Goal: Task Accomplishment & Management: Use online tool/utility

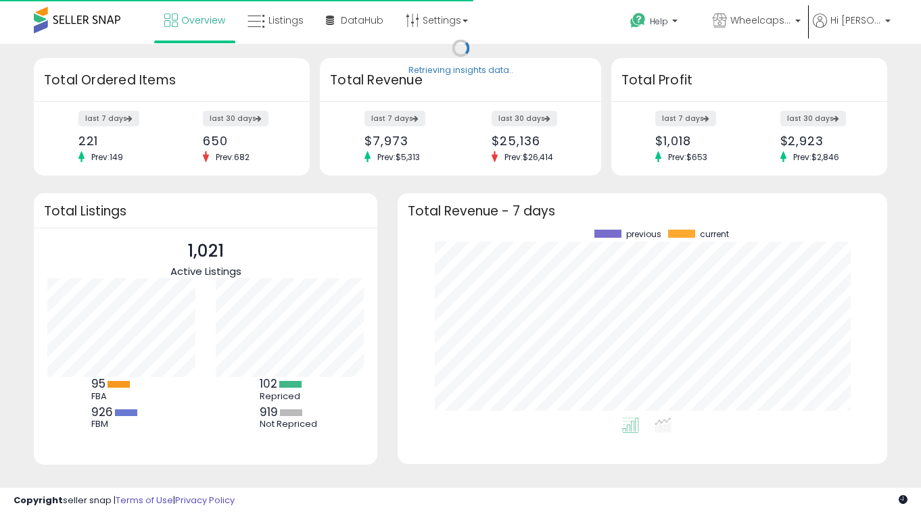
scroll to position [188, 462]
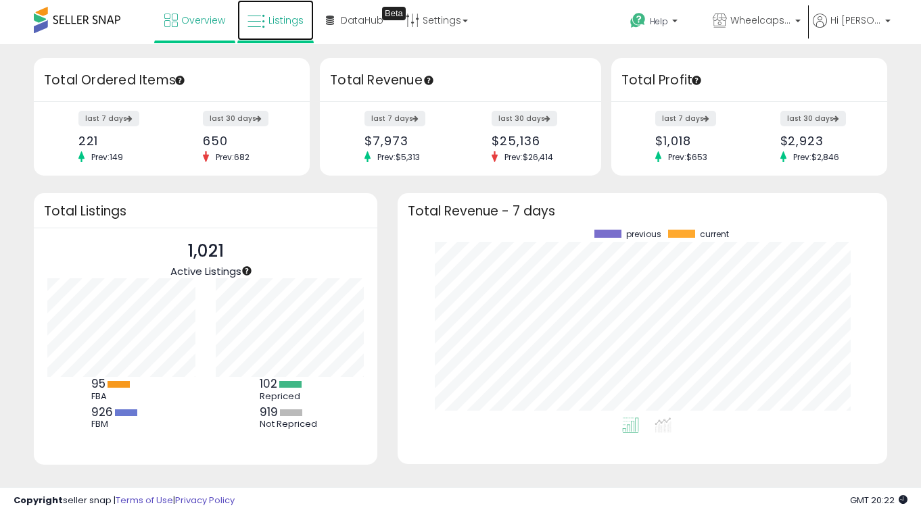
click at [262, 18] on icon at bounding box center [256, 22] width 18 height 18
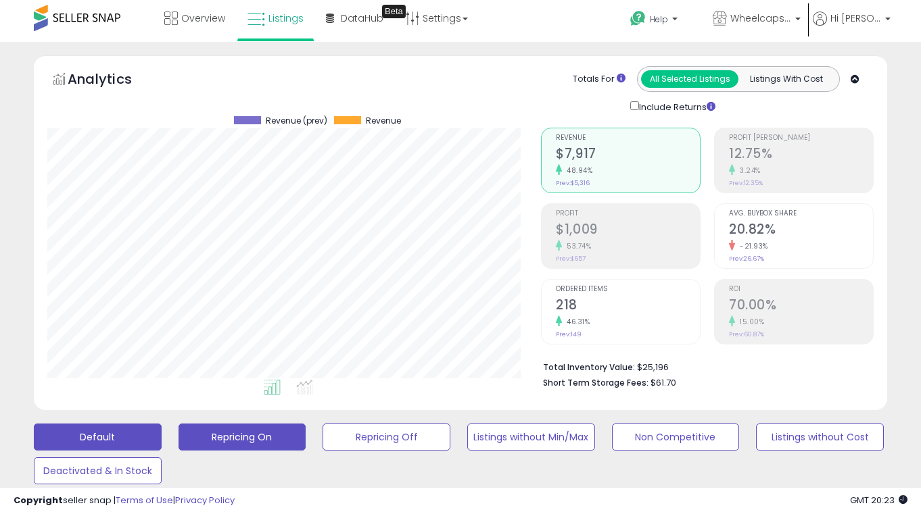
scroll to position [170, 0]
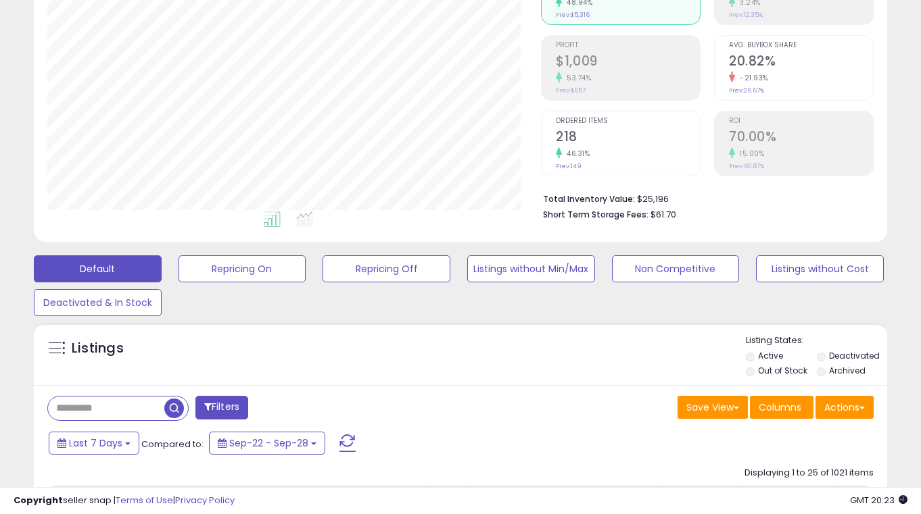
click at [130, 422] on div "Filters" at bounding box center [248, 409] width 423 height 27
click at [131, 413] on input "text" at bounding box center [106, 409] width 116 height 24
paste input "**********"
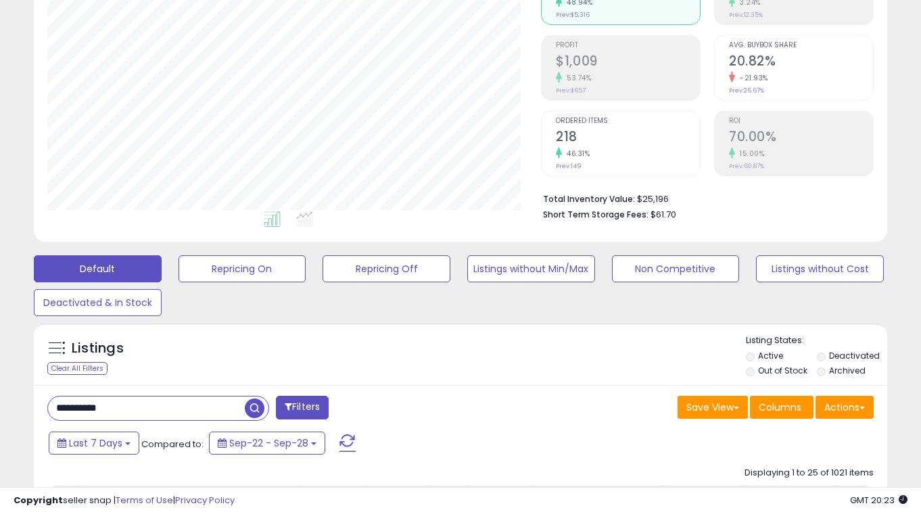
type input "**********"
click at [258, 409] on span "button" at bounding box center [255, 409] width 20 height 20
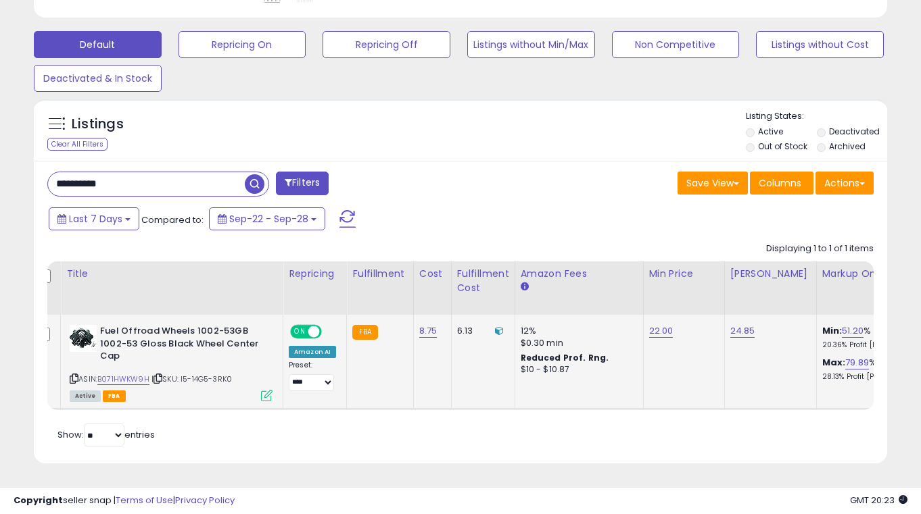
scroll to position [0, 17]
click at [496, 333] on icon at bounding box center [499, 331] width 9 height 9
click at [446, 370] on td "8.75" at bounding box center [432, 362] width 38 height 95
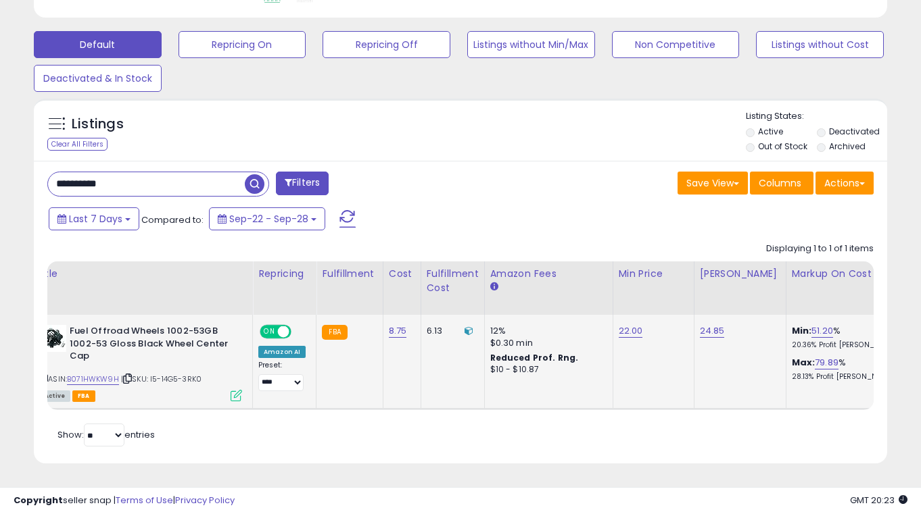
click at [494, 338] on div "$0.30 min" at bounding box center [546, 343] width 112 height 12
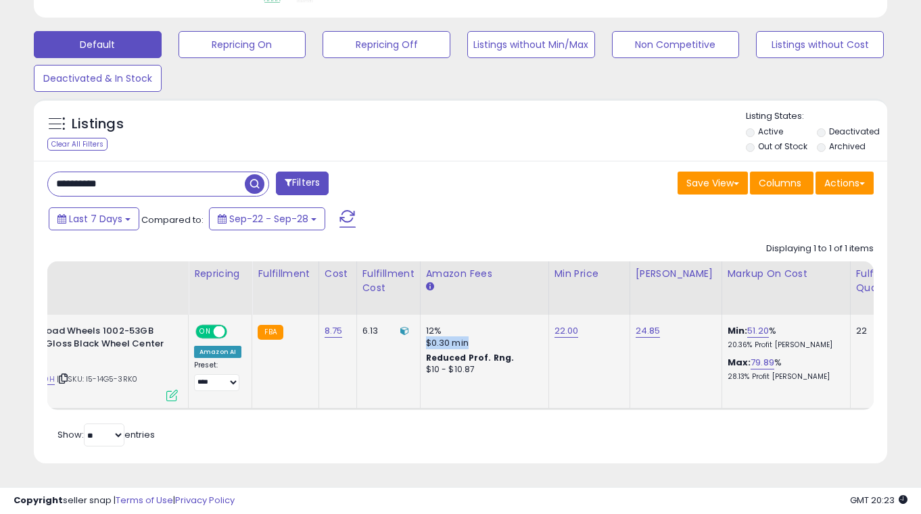
scroll to position [0, 0]
